Goal: Task Accomplishment & Management: Use online tool/utility

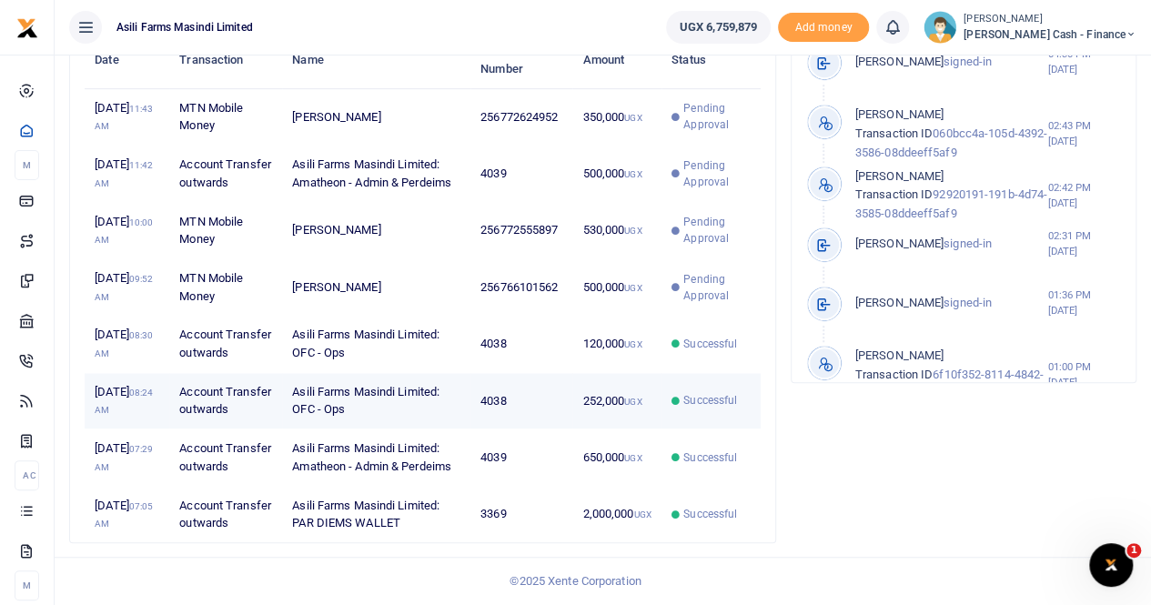
scroll to position [524, 0]
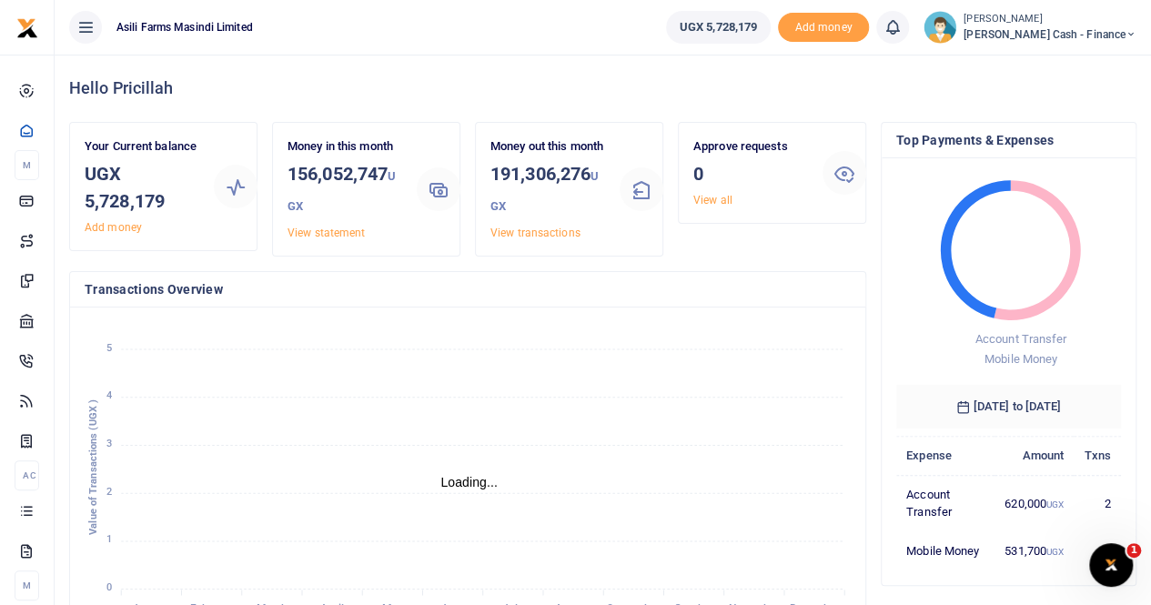
scroll to position [15, 15]
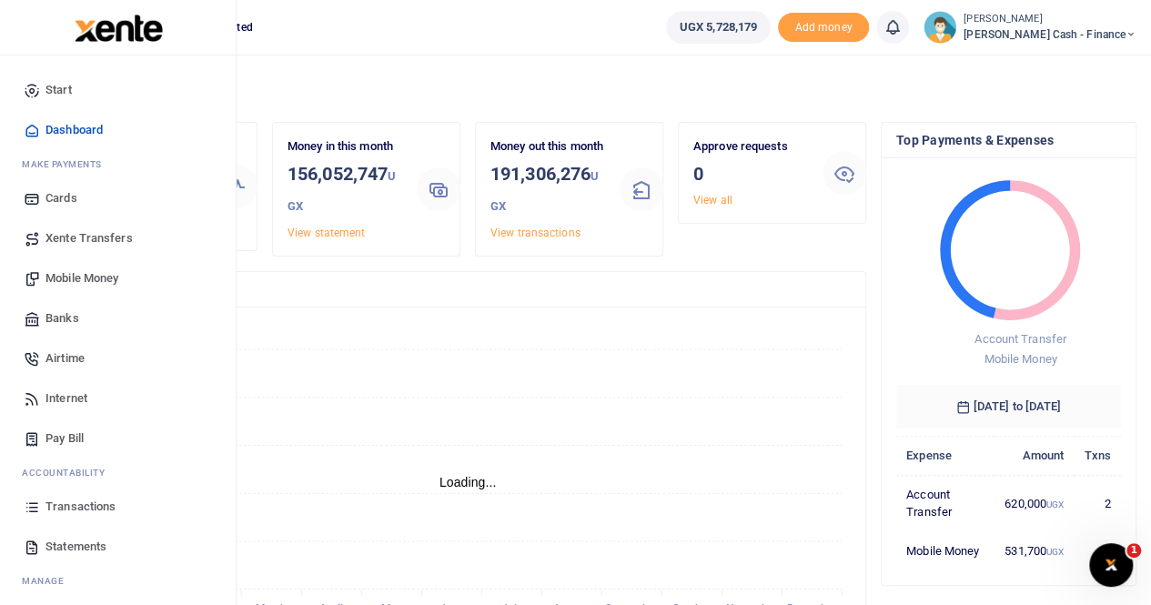
click at [95, 86] on span "Mobile Money" at bounding box center [81, 278] width 73 height 18
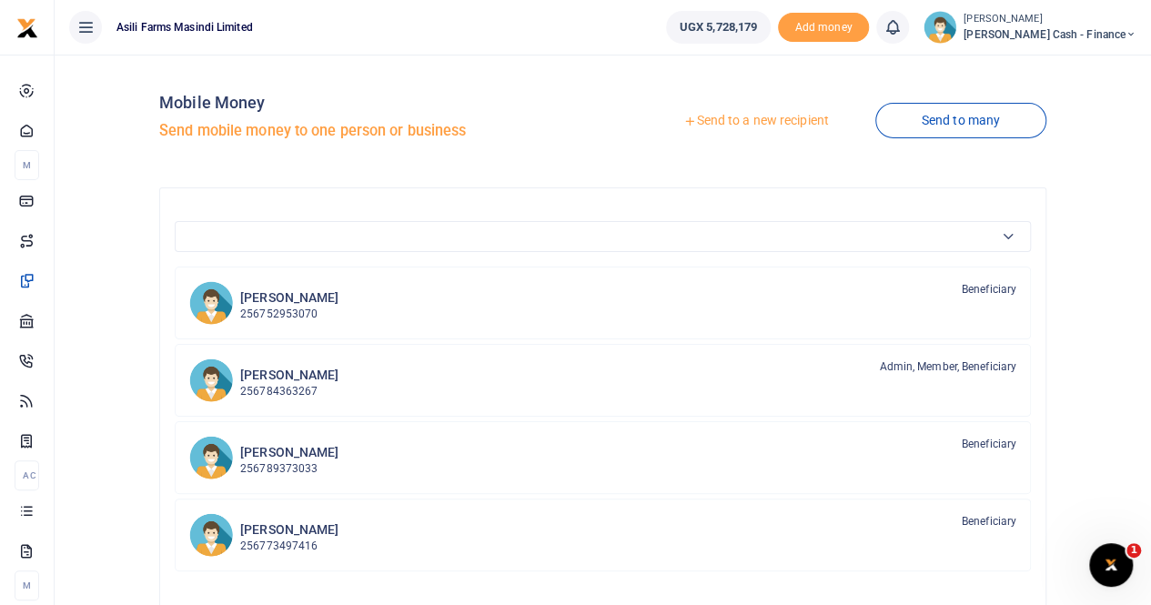
click at [767, 117] on link "Send to a new recipient" at bounding box center [755, 121] width 237 height 33
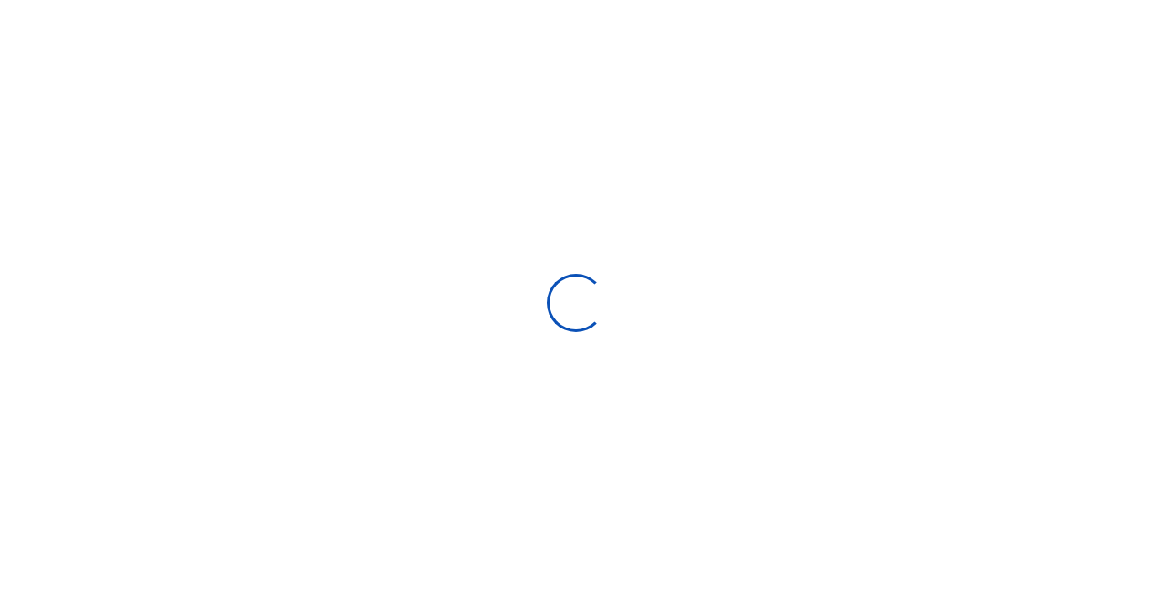
select select
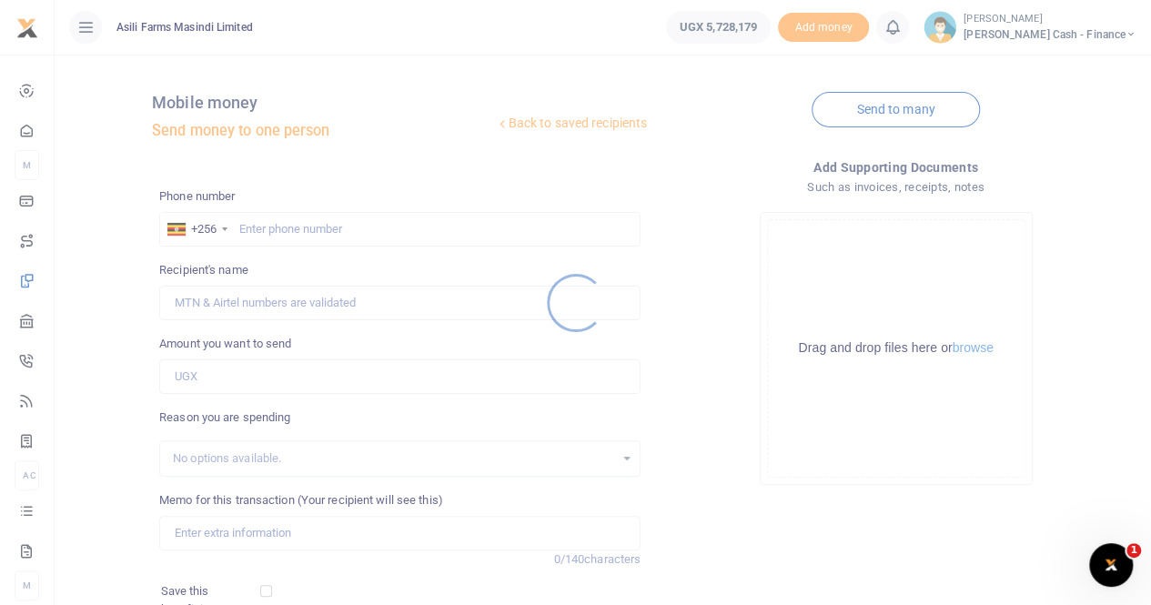
click at [271, 226] on div at bounding box center [575, 302] width 1151 height 605
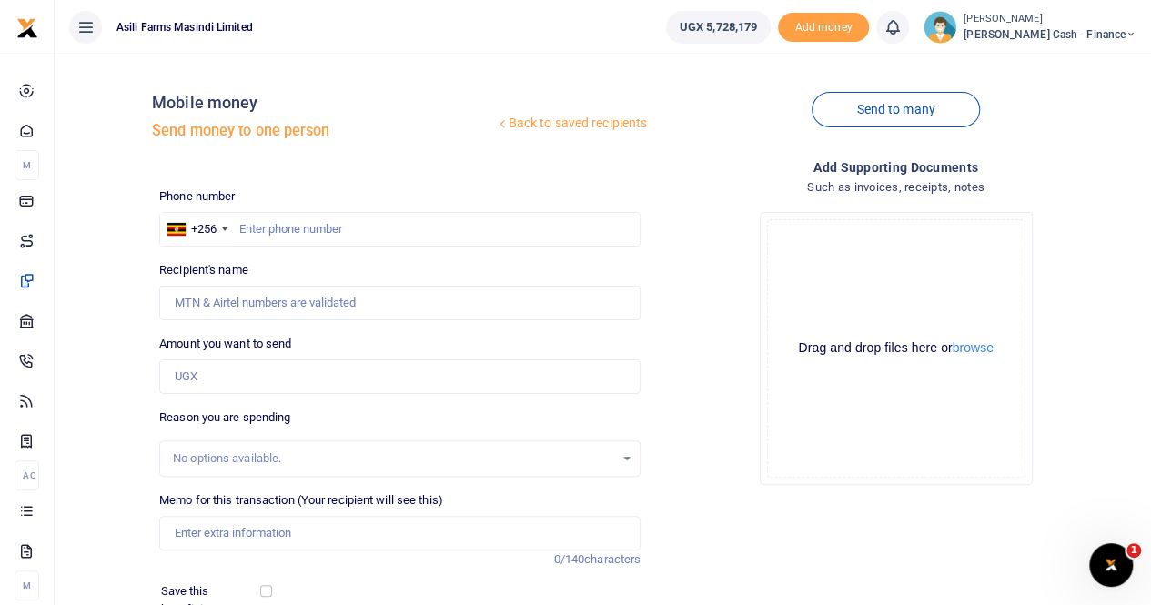
click at [259, 223] on div at bounding box center [575, 302] width 1151 height 605
click at [253, 227] on input "text" at bounding box center [399, 229] width 481 height 35
paste input "752 426662"
click at [263, 232] on input "752 426662" at bounding box center [399, 229] width 481 height 35
type input "752426662"
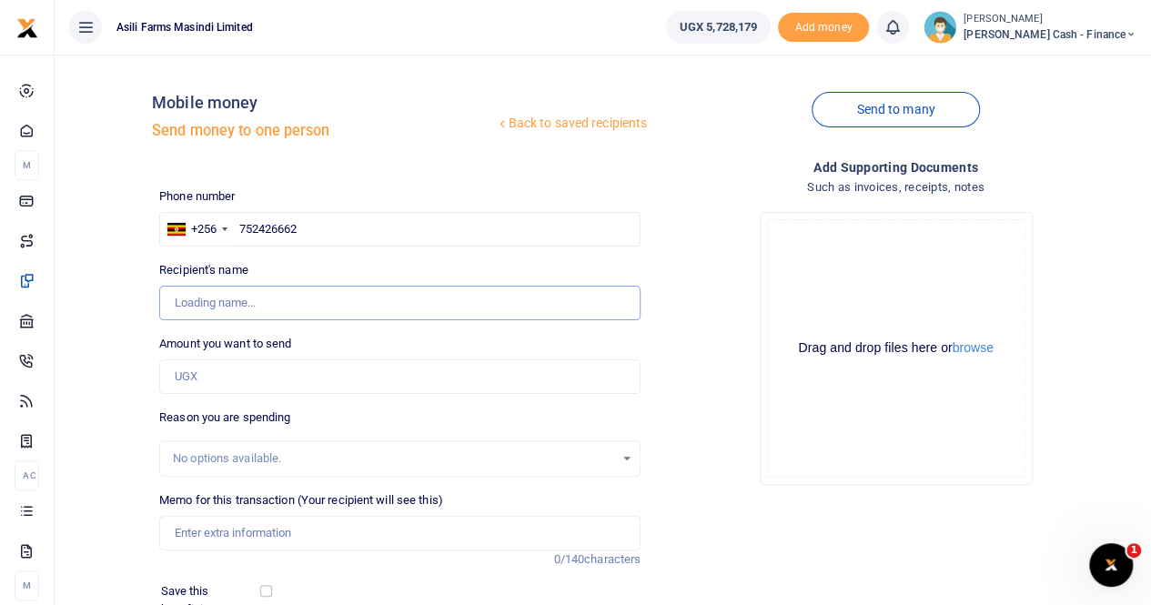
click at [298, 302] on input "Recipient's name" at bounding box center [399, 303] width 481 height 35
type input "Sisye Mubakali"
click at [345, 302] on input "Found" at bounding box center [399, 303] width 481 height 35
click at [240, 376] on input "Amount you want to send" at bounding box center [399, 376] width 481 height 35
type input "10,000"
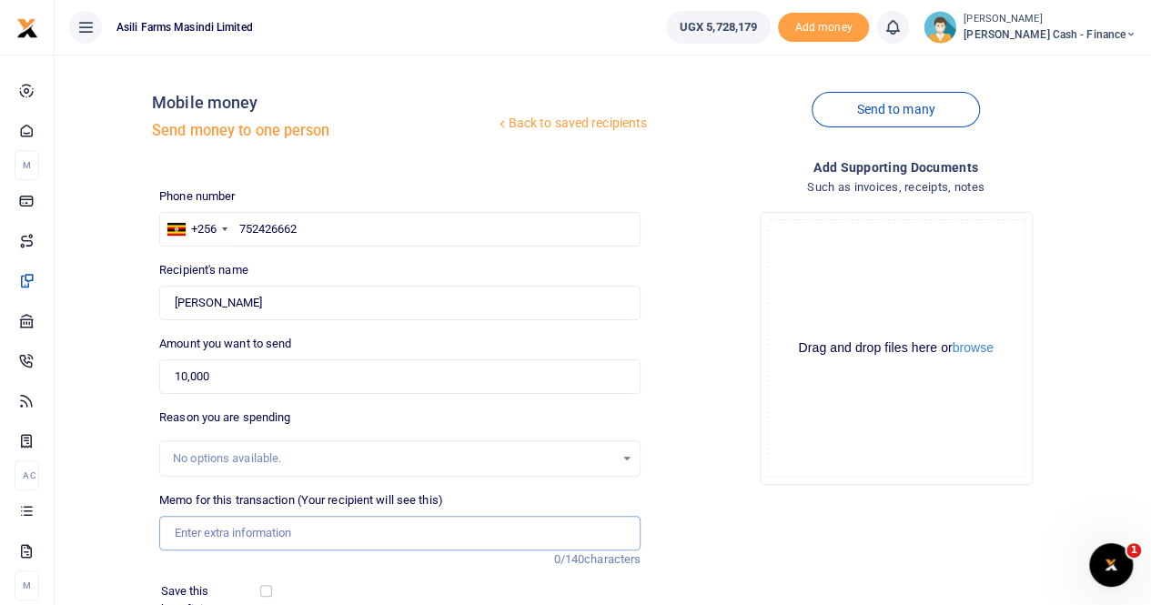
click at [216, 529] on input "Memo for this transaction (Your recipient will see this)" at bounding box center [399, 533] width 481 height 35
type input "Payment for tyre repairs"
click at [335, 225] on input "752426662" at bounding box center [399, 229] width 481 height 35
click at [975, 348] on button "browse" at bounding box center [972, 348] width 41 height 14
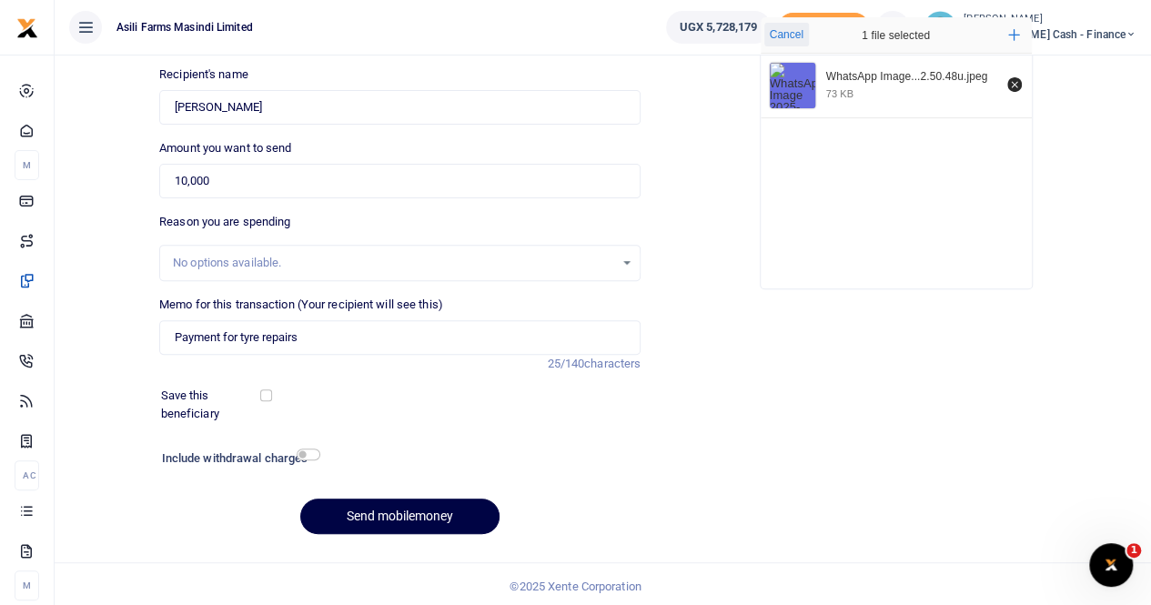
scroll to position [198, 0]
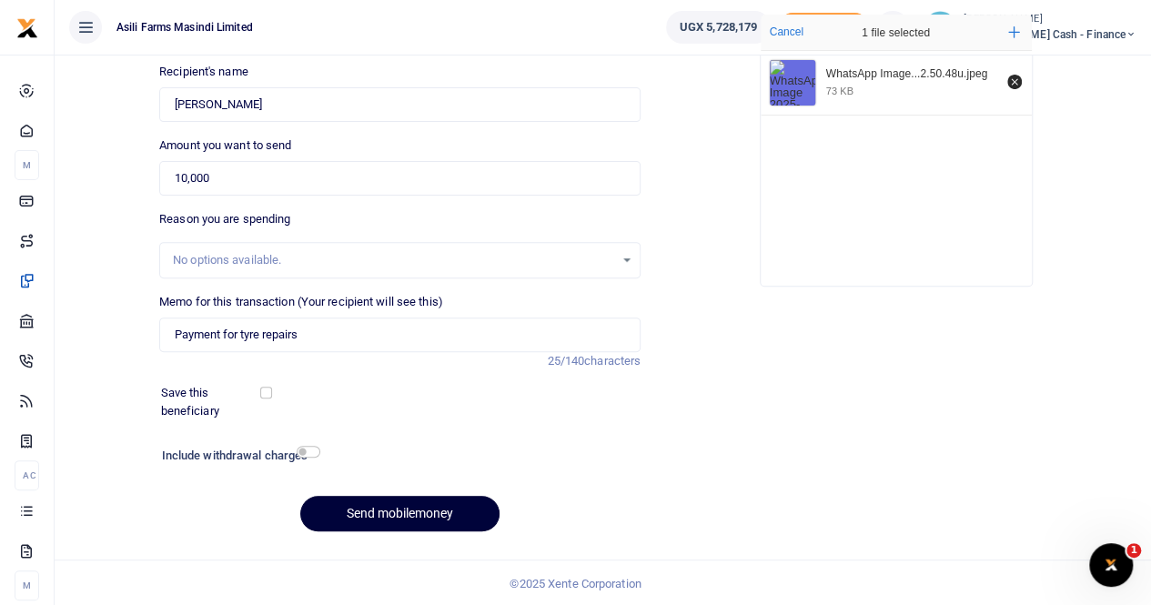
click at [378, 509] on button "Send mobilemoney" at bounding box center [399, 513] width 199 height 35
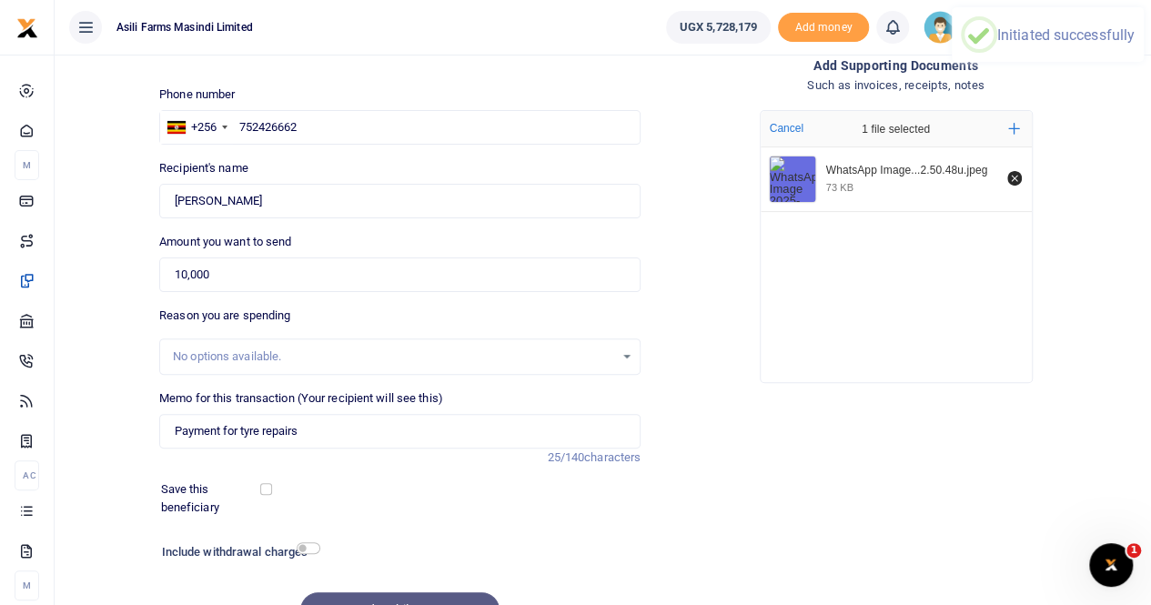
scroll to position [1, 0]
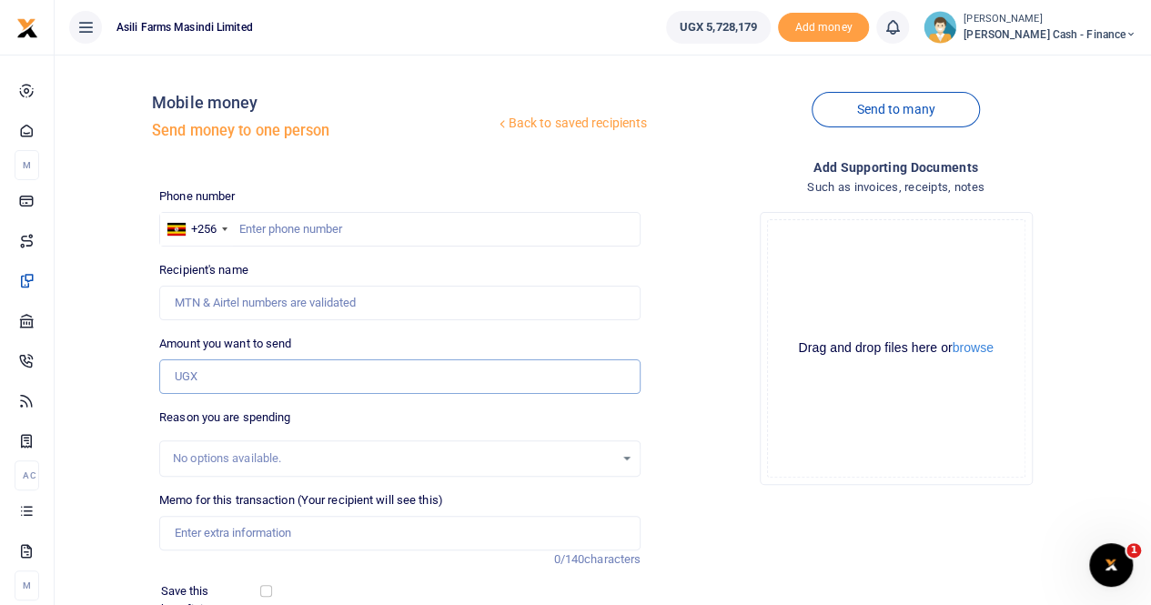
click at [217, 376] on input "Amount you want to send" at bounding box center [399, 376] width 481 height 35
paste input "105000"
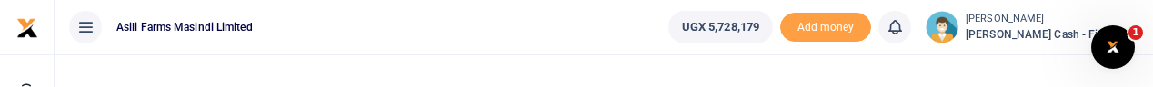
type input "105,000"
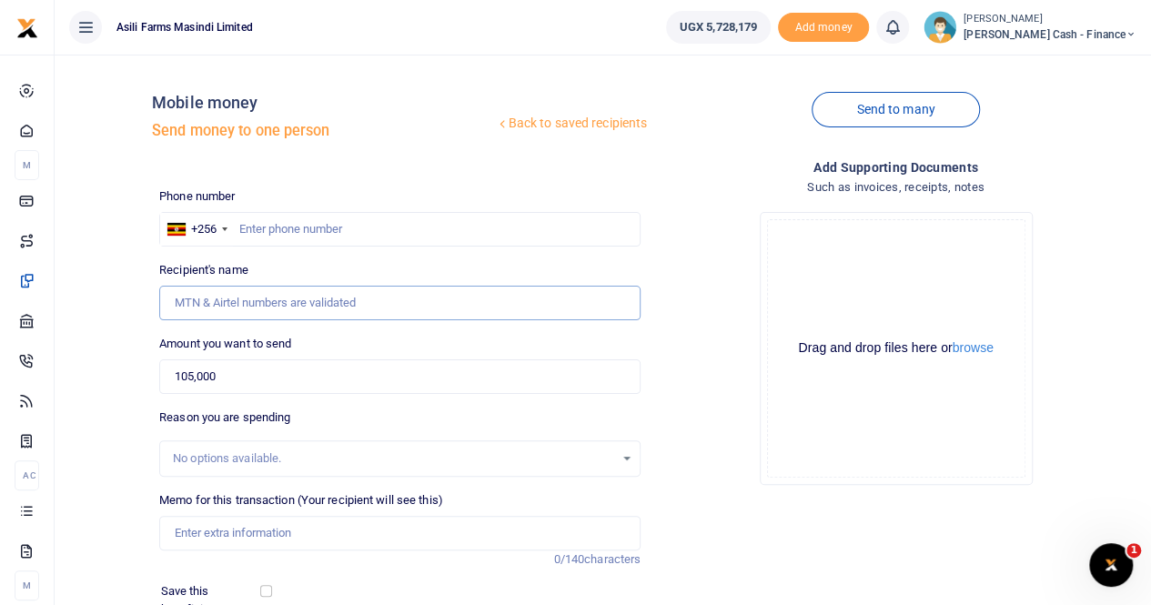
click at [232, 299] on input "Recipient's name" at bounding box center [399, 303] width 481 height 35
click at [266, 217] on input "text" at bounding box center [399, 229] width 481 height 35
paste input "772 624952"
click at [264, 227] on input "772 624952" at bounding box center [399, 229] width 481 height 35
type input "772624952"
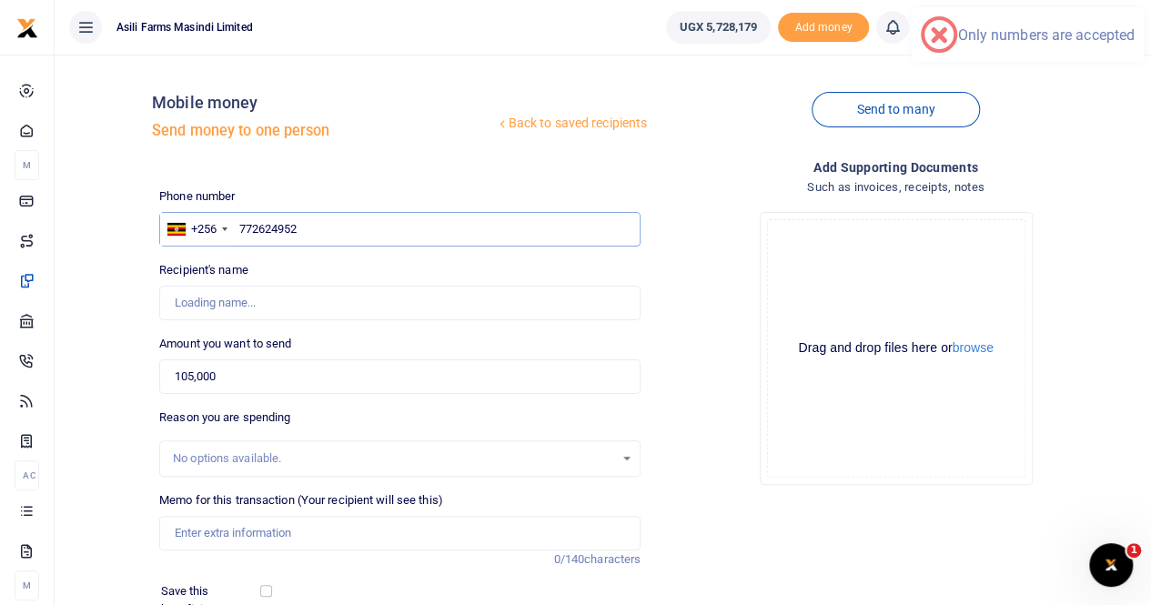
type input "Doris Chandiru"
click at [240, 230] on input "772624952" at bounding box center [399, 229] width 481 height 35
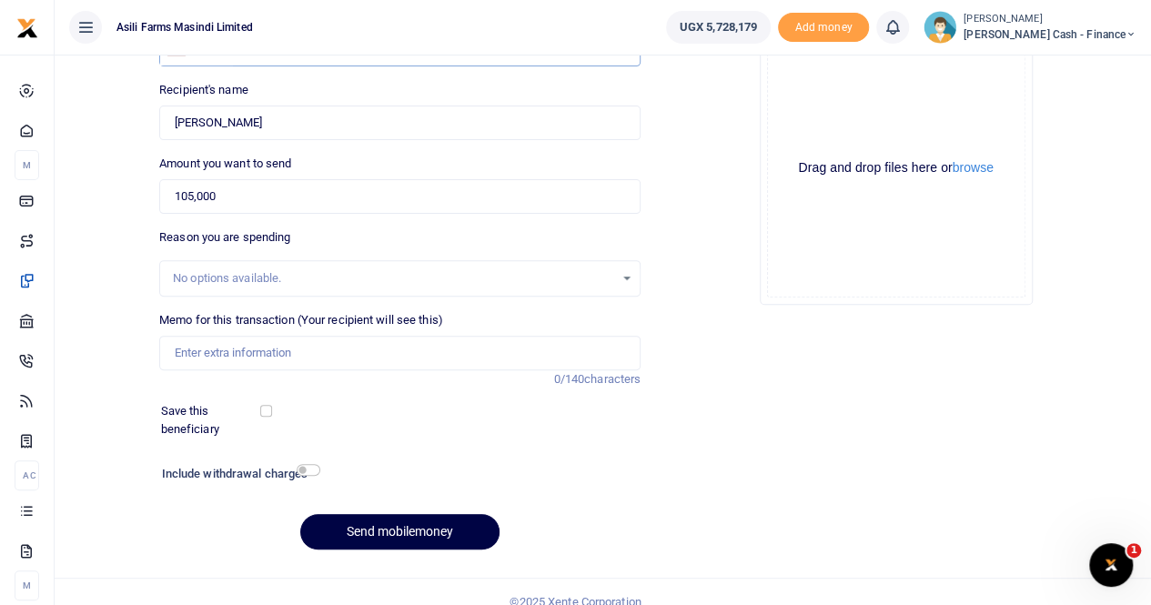
scroll to position [182, 0]
type input "772624952"
click at [229, 350] on input "Memo for this transaction (Your recipient will see this)" at bounding box center [399, 351] width 481 height 35
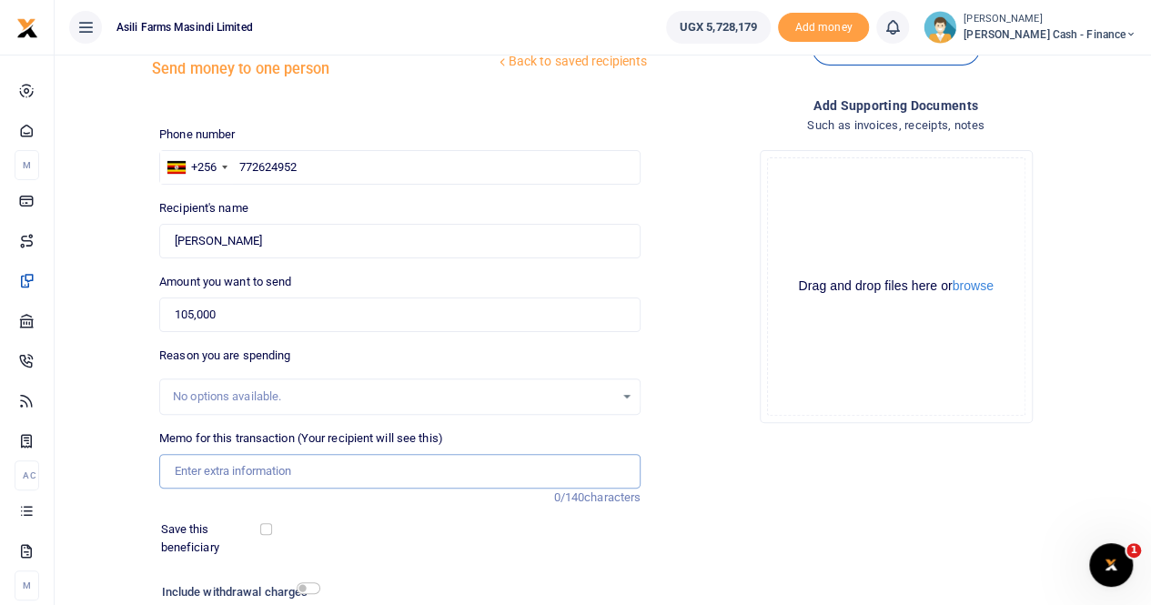
scroll to position [91, 0]
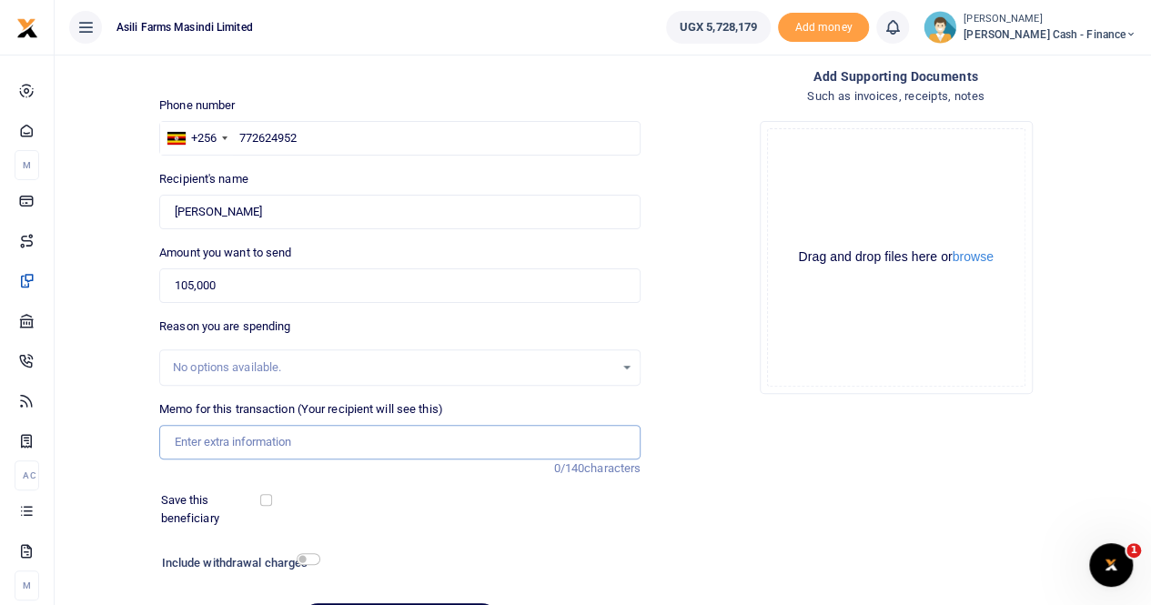
click at [197, 438] on input "Memo for this transaction (Your recipient will see this)" at bounding box center [399, 442] width 481 height 35
click at [238, 443] on input "Memo for this transaction (Your recipient will see this)" at bounding box center [399, 442] width 481 height 35
paste input "Medical Treatment books"
click at [173, 442] on input "Medical Treatment books" at bounding box center [399, 442] width 481 height 35
type input "Payment for Medical Treatment books"
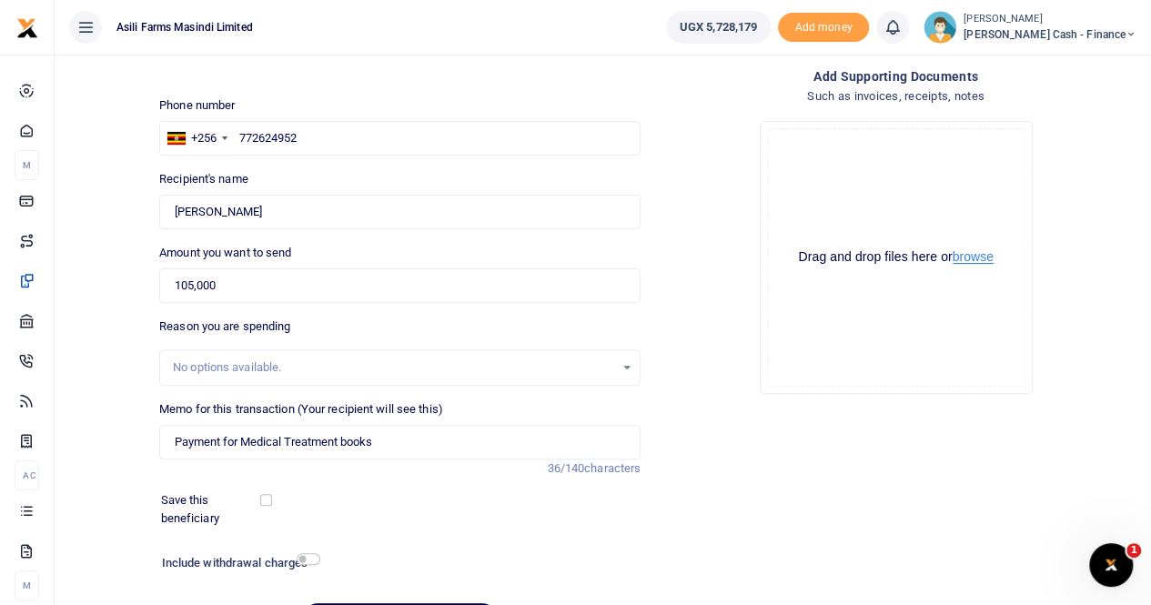
click at [981, 259] on button "browse" at bounding box center [972, 257] width 41 height 14
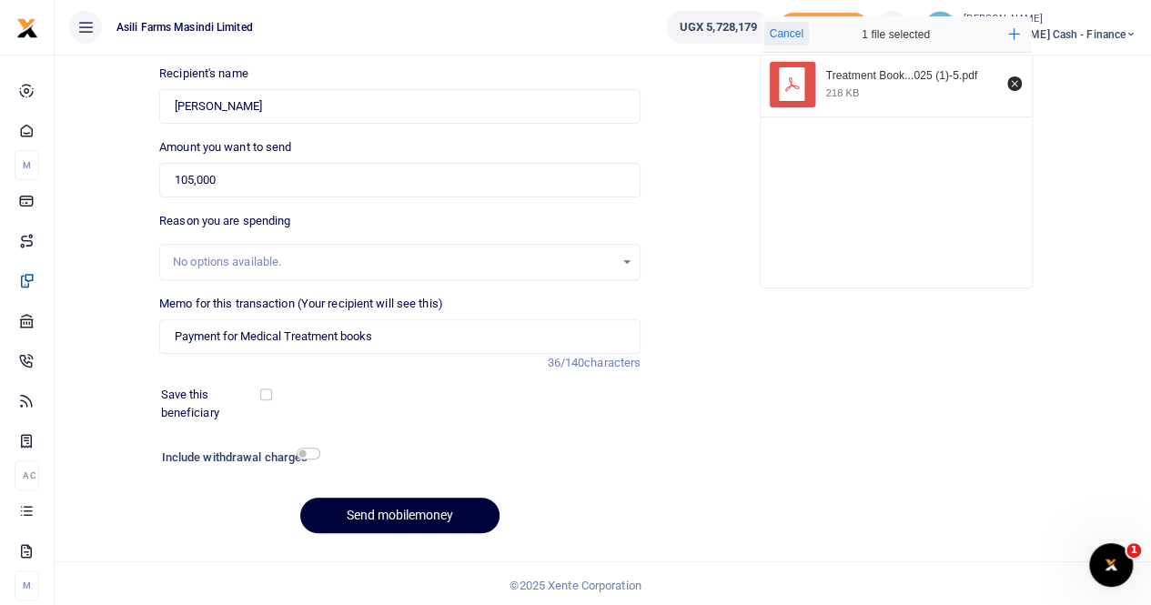
scroll to position [198, 0]
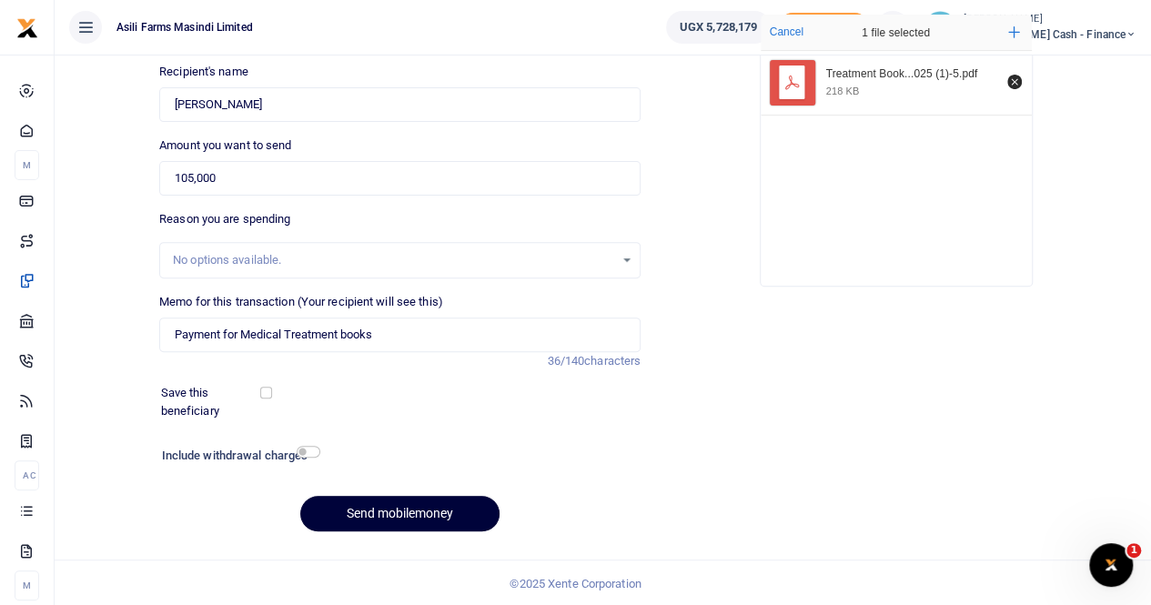
click at [378, 509] on button "Send mobilemoney" at bounding box center [399, 513] width 199 height 35
